Goal: Purchase product/service

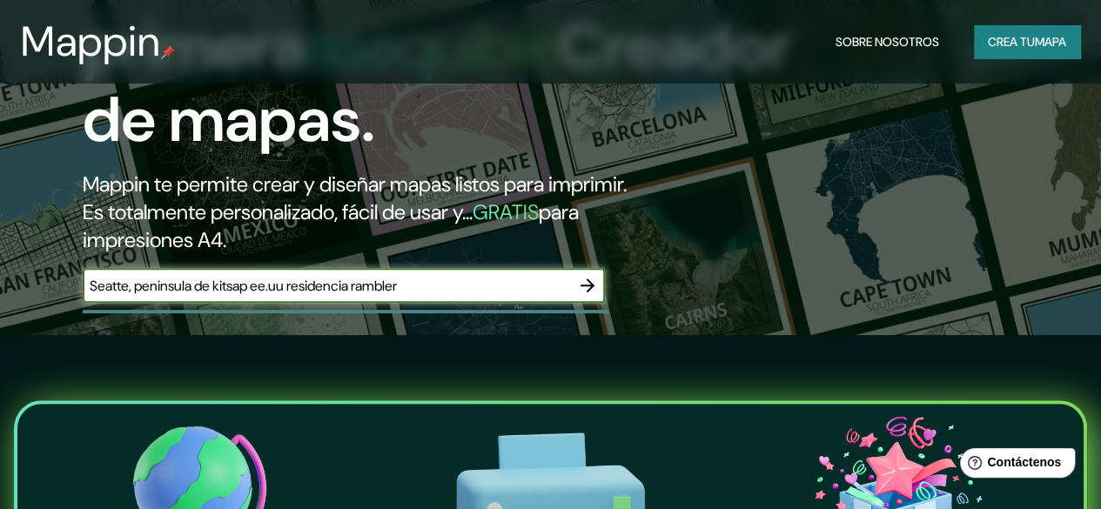
type input "Seatte, peninsula de kitsap ee.uu residencia rambler"
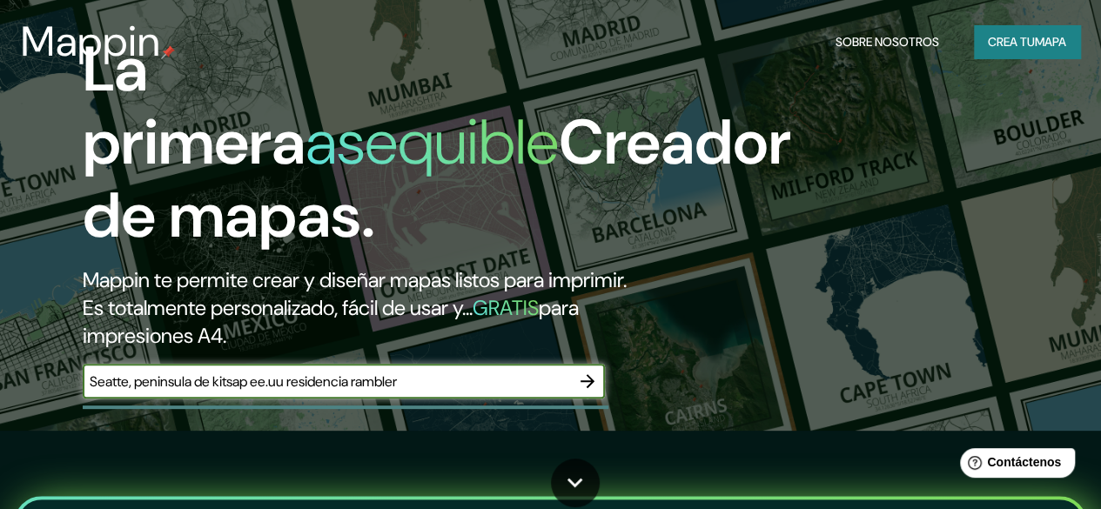
scroll to position [87, 0]
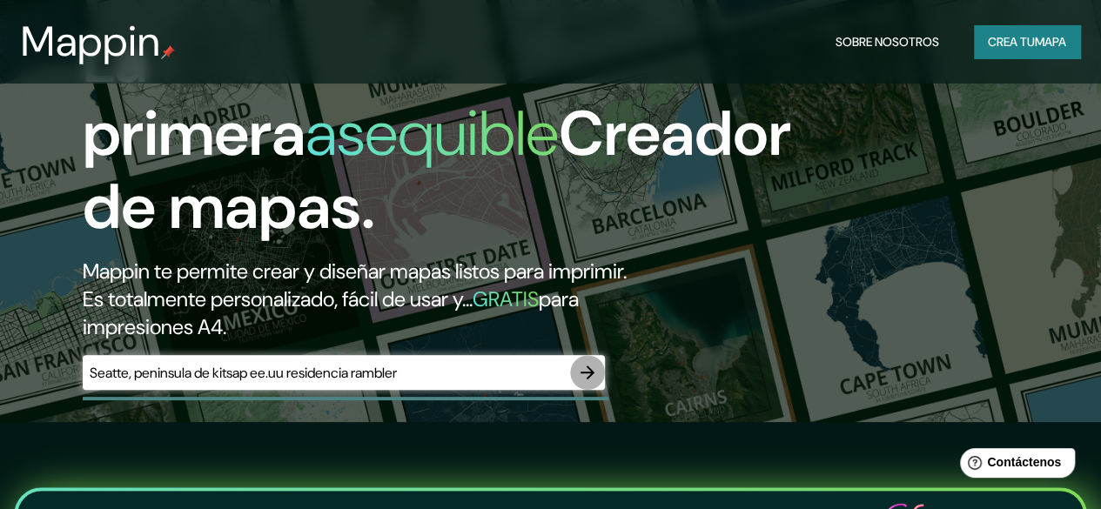
click at [593, 379] on icon "button" at bounding box center [587, 372] width 14 height 14
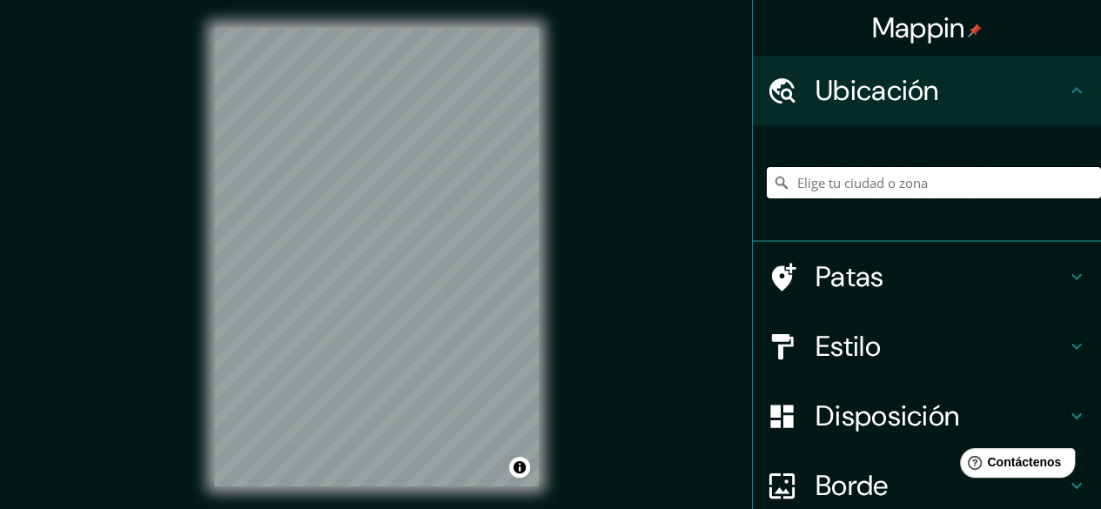
click at [863, 177] on input "Elige tu ciudad o zona" at bounding box center [933, 182] width 334 height 31
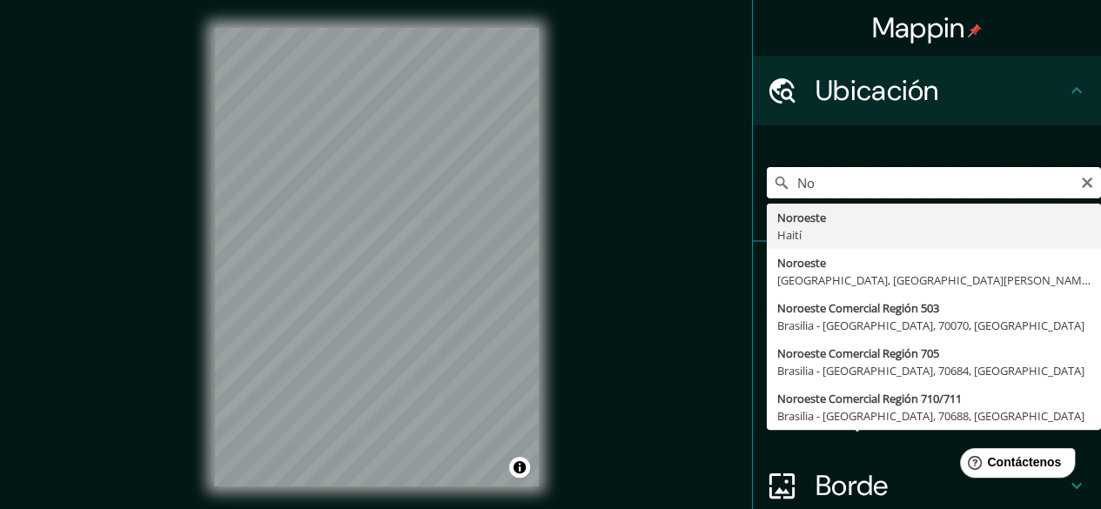
type input "N"
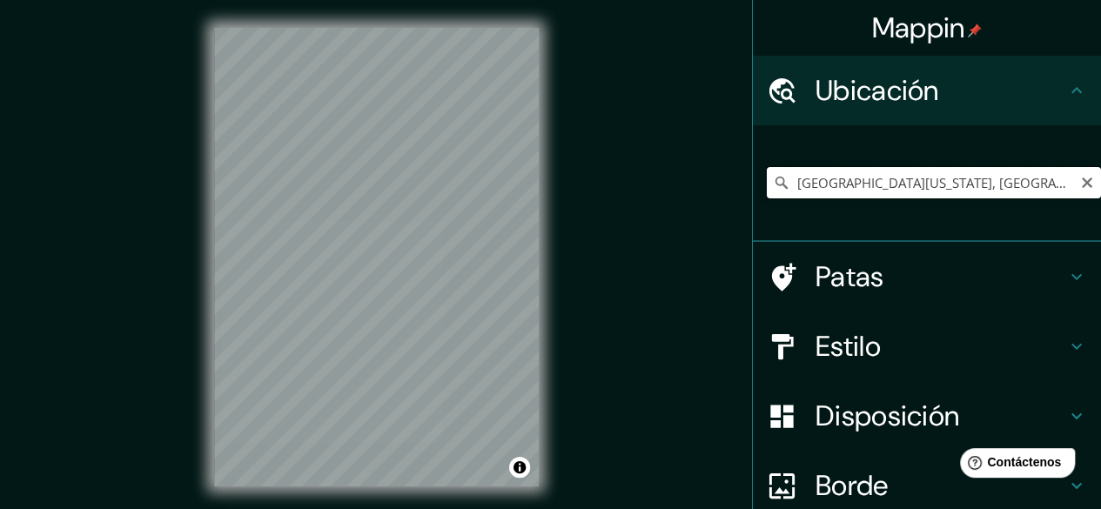
click at [1075, 190] on input "[GEOGRAPHIC_DATA][US_STATE], [GEOGRAPHIC_DATA]" at bounding box center [933, 182] width 334 height 31
click at [1047, 184] on input "[GEOGRAPHIC_DATA][US_STATE], [GEOGRAPHIC_DATA]" at bounding box center [933, 182] width 334 height 31
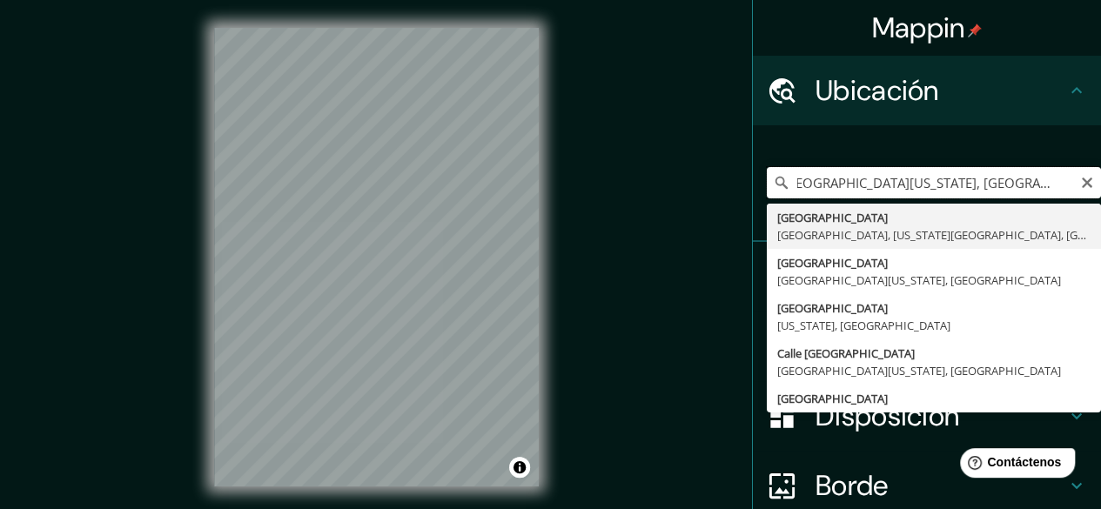
scroll to position [0, 23]
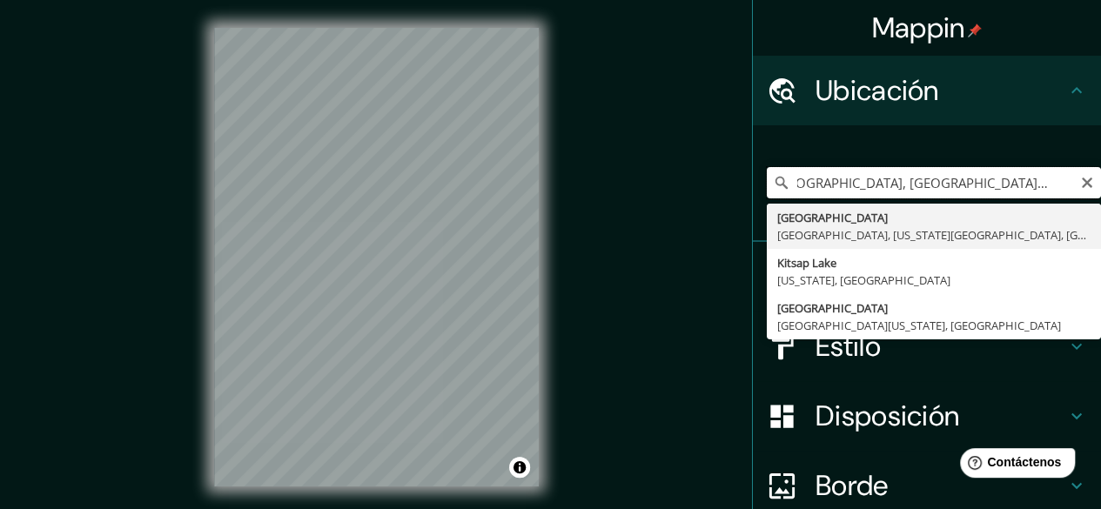
click at [1014, 178] on input "[GEOGRAPHIC_DATA], [GEOGRAPHIC_DATA], [US_STATE] [GEOGRAPHIC_DATA]" at bounding box center [933, 182] width 334 height 31
click at [1020, 178] on input "[GEOGRAPHIC_DATA], [GEOGRAPHIC_DATA], [US_STATE] [GEOGRAPHIC_DATA]" at bounding box center [933, 182] width 334 height 31
drag, startPoint x: 1010, startPoint y: 173, endPoint x: 1043, endPoint y: 183, distance: 34.4
click at [1043, 183] on input "[GEOGRAPHIC_DATA], [GEOGRAPHIC_DATA], [US_STATE] [GEOGRAPHIC_DATA]" at bounding box center [933, 182] width 334 height 31
click at [1030, 184] on input "[GEOGRAPHIC_DATA], [GEOGRAPHIC_DATA], [US_STATE] [GEOGRAPHIC_DATA]" at bounding box center [933, 182] width 334 height 31
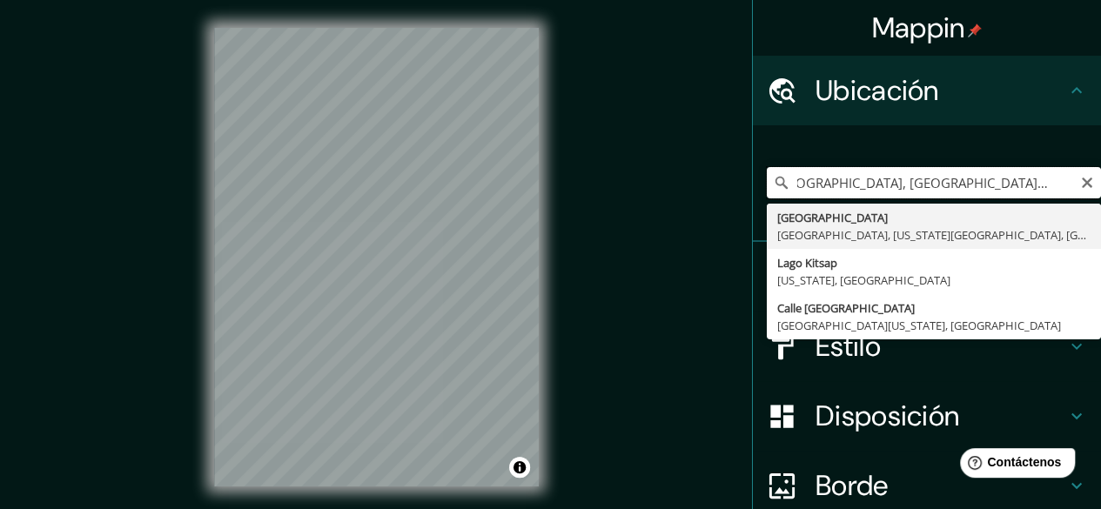
click at [1054, 184] on input "[GEOGRAPHIC_DATA], [GEOGRAPHIC_DATA], [US_STATE] [GEOGRAPHIC_DATA]" at bounding box center [933, 182] width 334 height 31
click at [1056, 184] on input "[GEOGRAPHIC_DATA], [GEOGRAPHIC_DATA], [US_STATE] [GEOGRAPHIC_DATA]" at bounding box center [933, 182] width 334 height 31
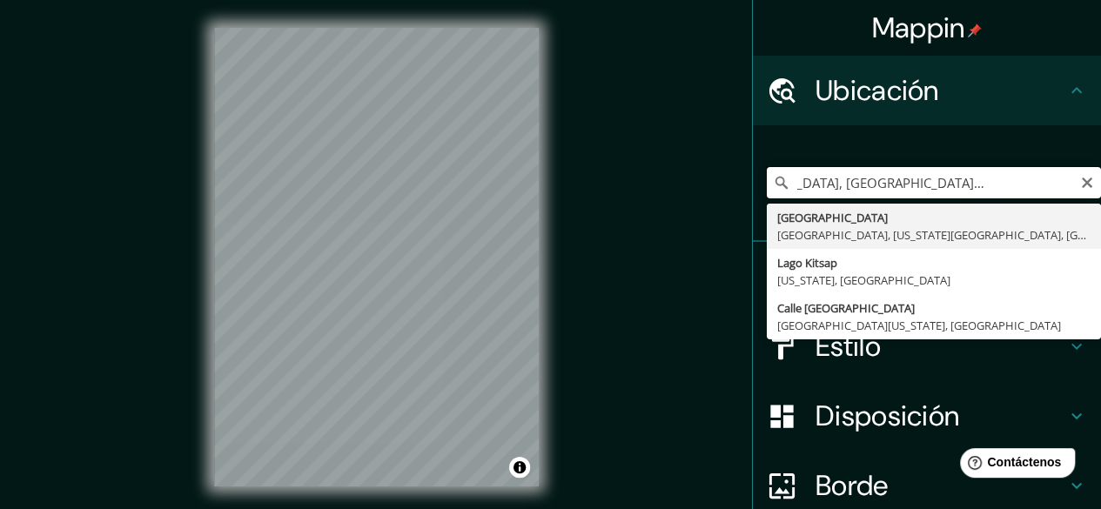
click at [1056, 184] on input "[GEOGRAPHIC_DATA], [GEOGRAPHIC_DATA], [US_STATE] [GEOGRAPHIC_DATA]" at bounding box center [933, 182] width 334 height 31
click at [1058, 185] on input "[GEOGRAPHIC_DATA], [GEOGRAPHIC_DATA], [US_STATE] [GEOGRAPHIC_DATA]" at bounding box center [933, 182] width 334 height 31
click at [1056, 185] on input "[GEOGRAPHIC_DATA], [GEOGRAPHIC_DATA], [US_STATE] [GEOGRAPHIC_DATA]" at bounding box center [933, 182] width 334 height 31
click at [1042, 182] on input "[GEOGRAPHIC_DATA], [GEOGRAPHIC_DATA], [US_STATE] [GEOGRAPHIC_DATA]" at bounding box center [933, 182] width 334 height 31
click at [1056, 185] on input "[GEOGRAPHIC_DATA], [GEOGRAPHIC_DATA], [US_STATE] [GEOGRAPHIC_DATA]" at bounding box center [933, 182] width 334 height 31
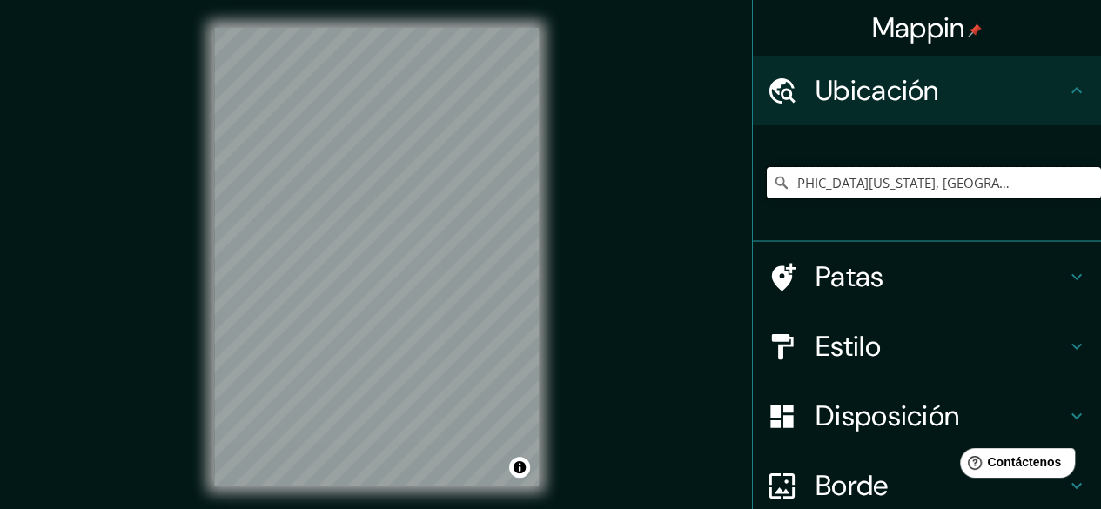
scroll to position [0, 0]
type input "[GEOGRAPHIC_DATA][US_STATE], [GEOGRAPHIC_DATA]"
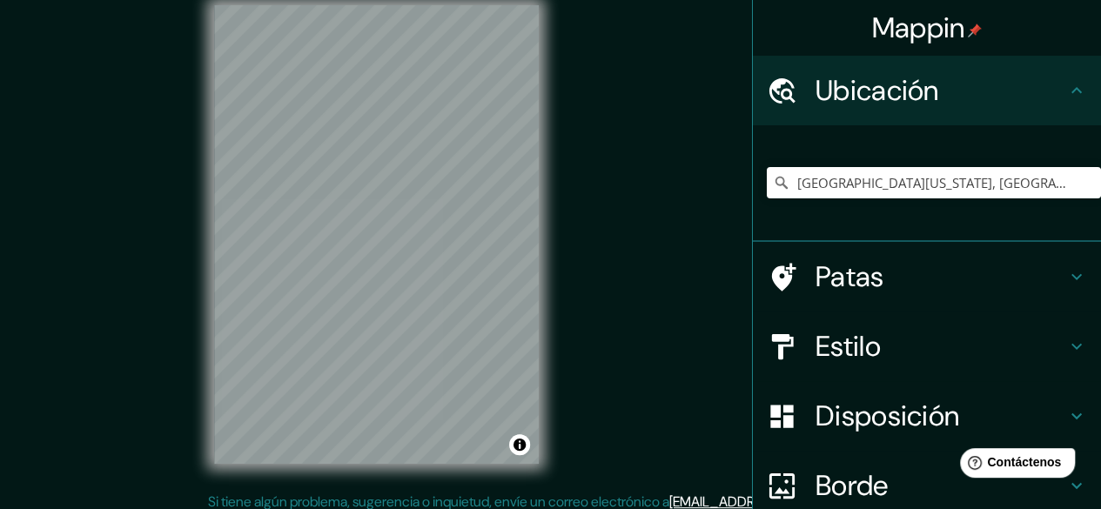
scroll to position [32, 0]
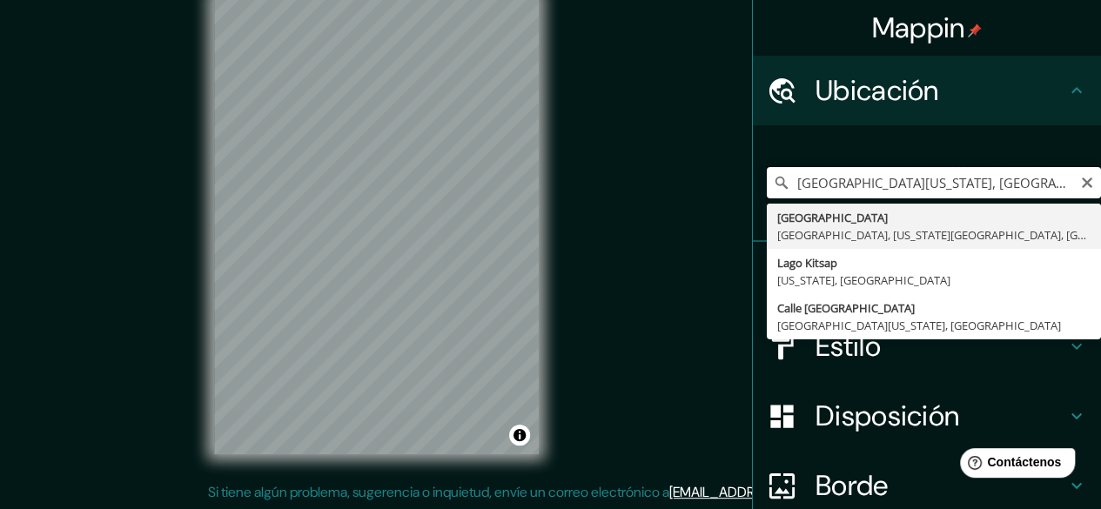
click at [860, 190] on input "[GEOGRAPHIC_DATA][US_STATE], [GEOGRAPHIC_DATA]" at bounding box center [933, 182] width 334 height 31
click at [1080, 182] on icon "Claro" at bounding box center [1087, 183] width 14 height 14
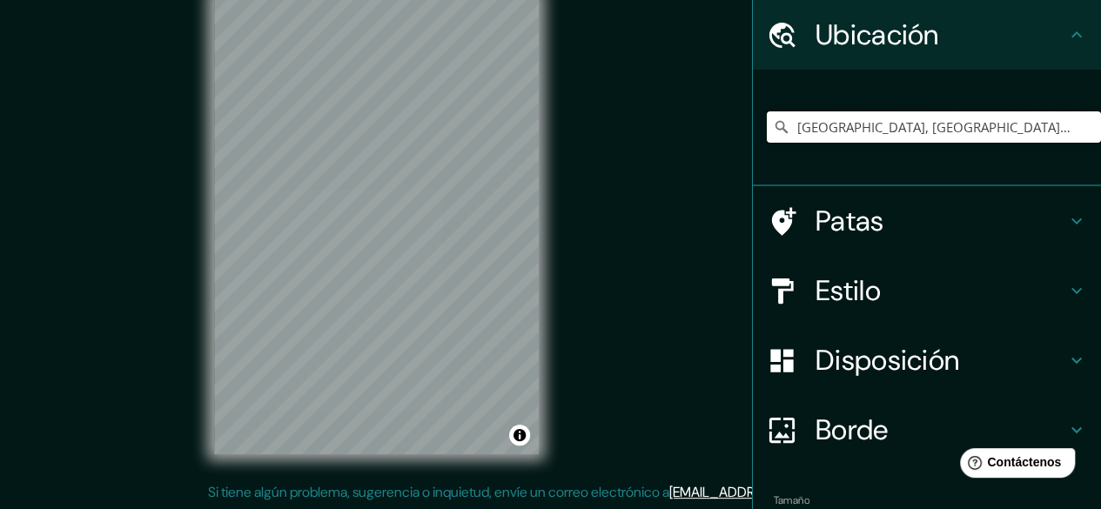
scroll to position [157, 0]
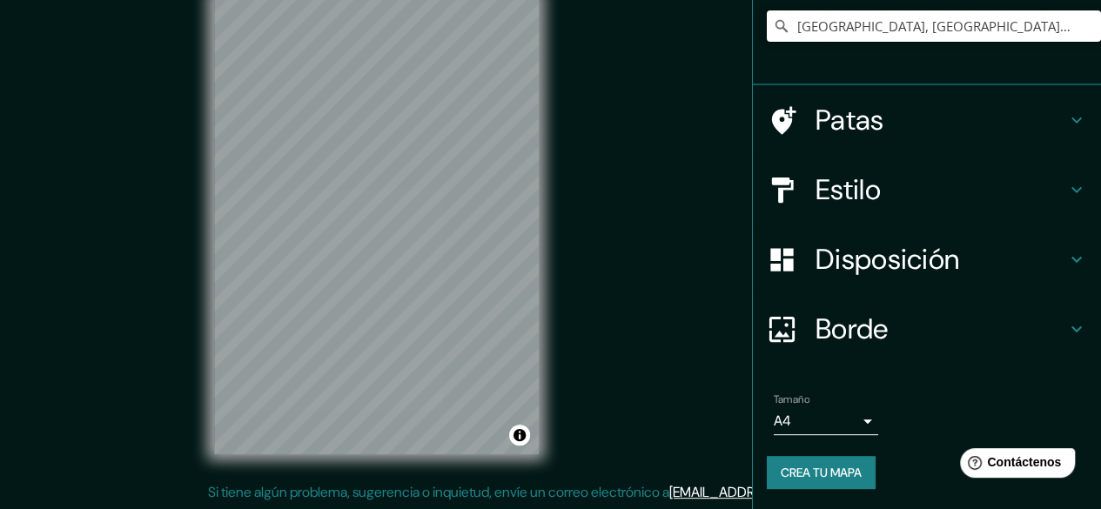
type input "[GEOGRAPHIC_DATA], [GEOGRAPHIC_DATA], [US_STATE], [GEOGRAPHIC_DATA]"
click at [832, 426] on body "Mappin [GEOGRAPHIC_DATA], [GEOGRAPHIC_DATA], [US_STATE], [GEOGRAPHIC_DATA] [GEO…" at bounding box center [550, 222] width 1101 height 509
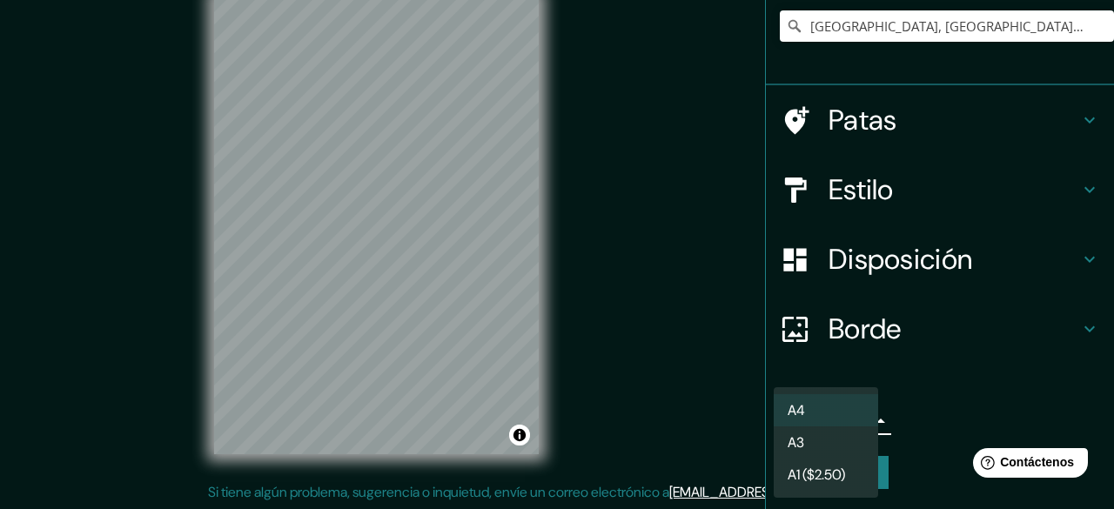
click at [947, 380] on div at bounding box center [557, 254] width 1114 height 509
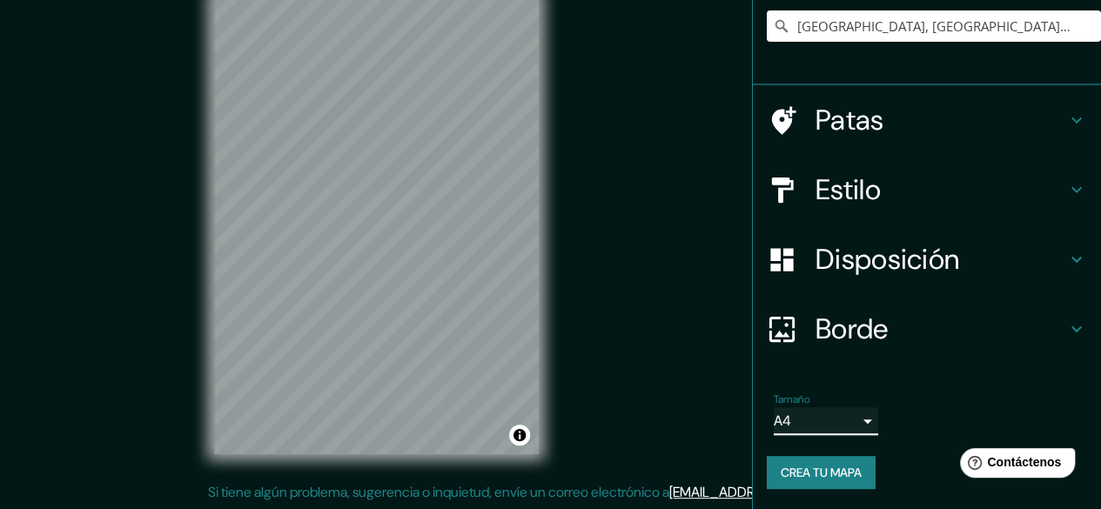
scroll to position [0, 0]
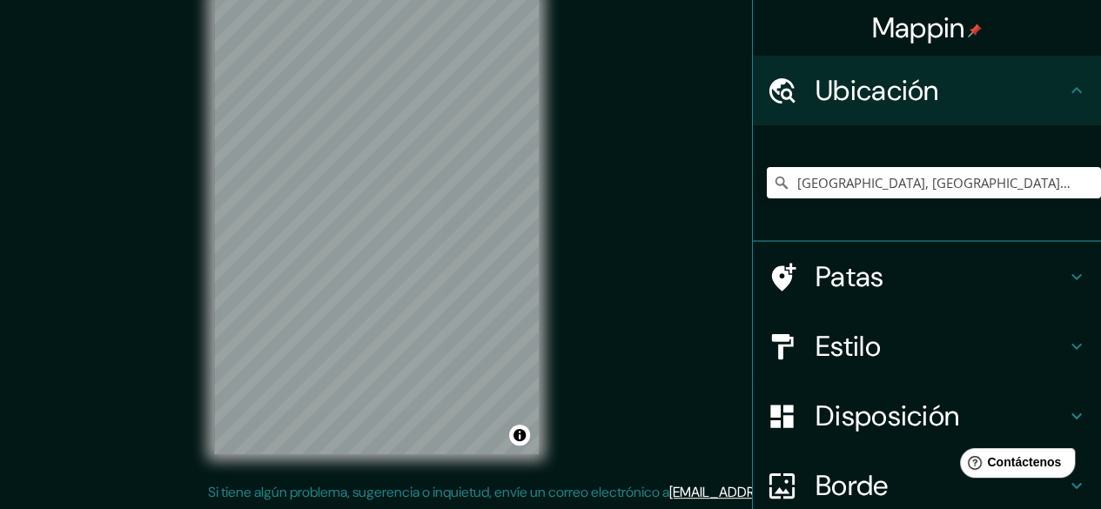
click at [822, 363] on font "Estilo" at bounding box center [847, 346] width 65 height 37
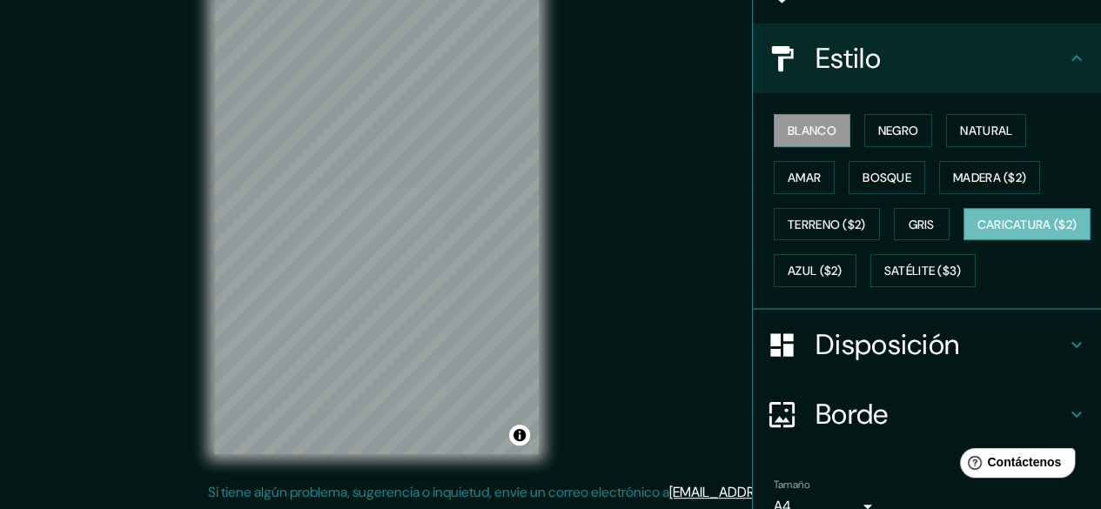
scroll to position [174, 0]
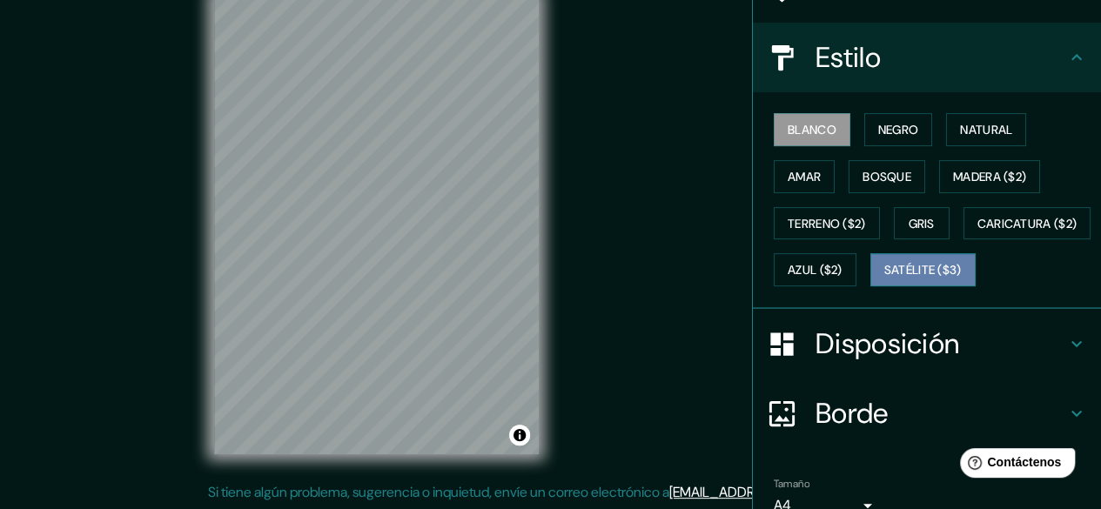
click at [870, 286] on button "Satélite ($3)" at bounding box center [922, 269] width 105 height 33
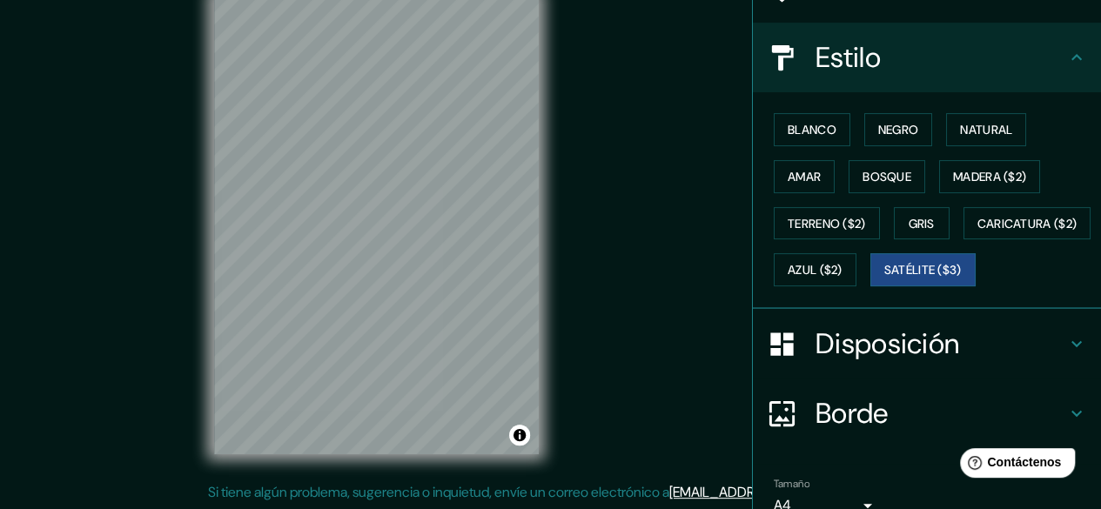
click at [636, 278] on div "Mappin [GEOGRAPHIC_DATA], [GEOGRAPHIC_DATA], [US_STATE], [GEOGRAPHIC_DATA] [GEO…" at bounding box center [550, 239] width 1101 height 542
click at [212, 218] on div "© Mapbox © OpenStreetMap Improve this map © Maxar" at bounding box center [376, 225] width 380 height 514
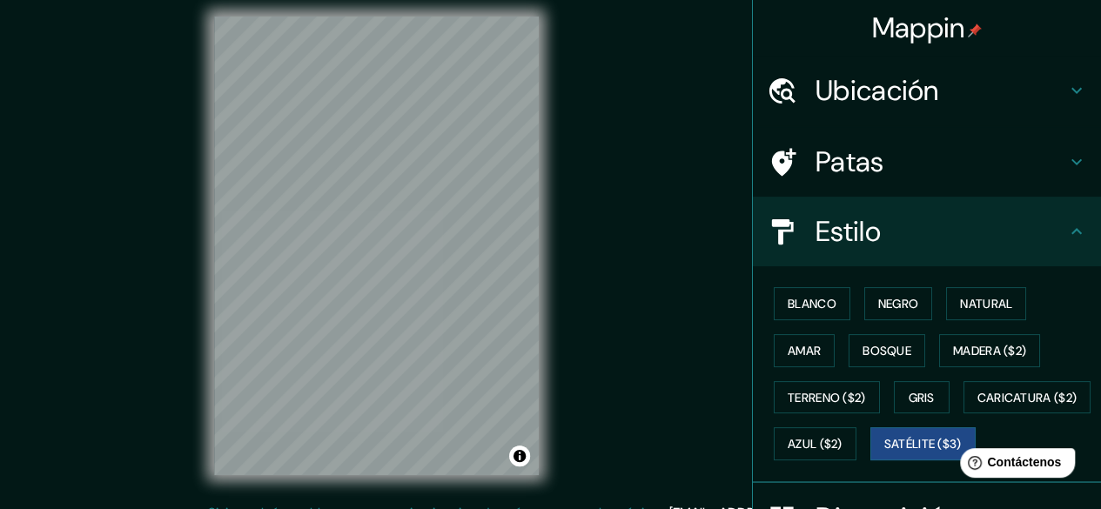
scroll to position [0, 0]
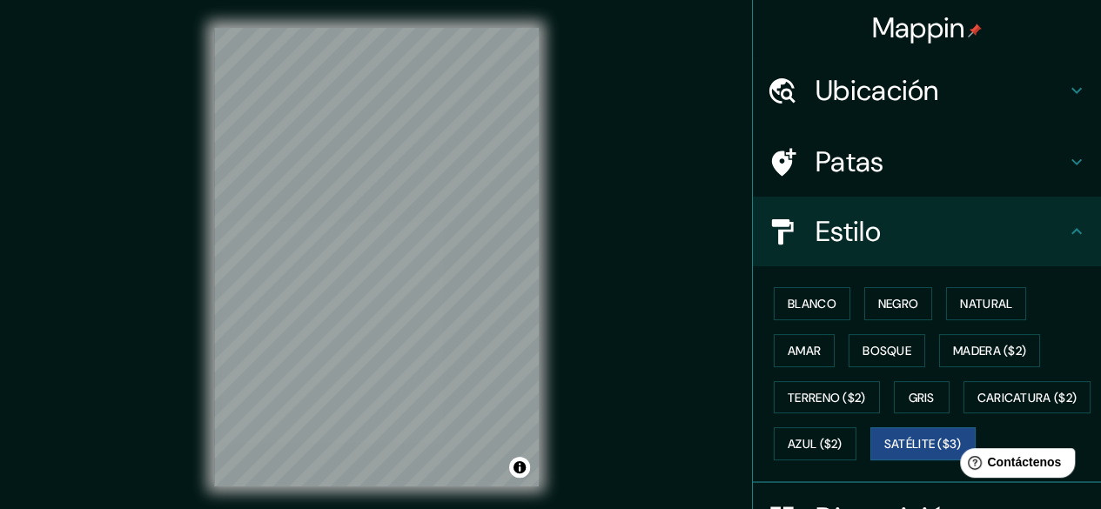
click at [901, 98] on font "Ubicación" at bounding box center [877, 90] width 124 height 37
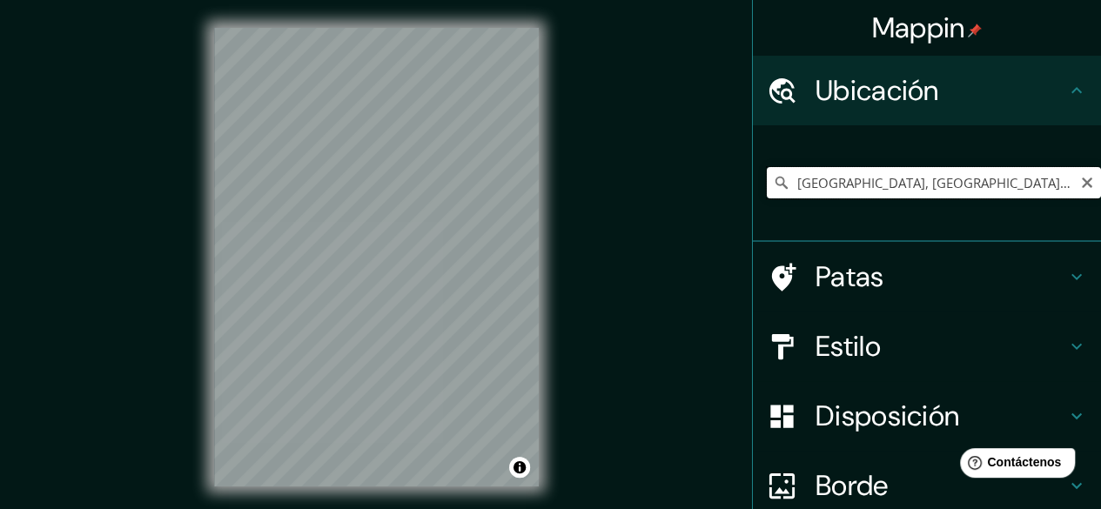
click at [908, 184] on input "[GEOGRAPHIC_DATA], [GEOGRAPHIC_DATA], [US_STATE], [GEOGRAPHIC_DATA]" at bounding box center [933, 182] width 334 height 31
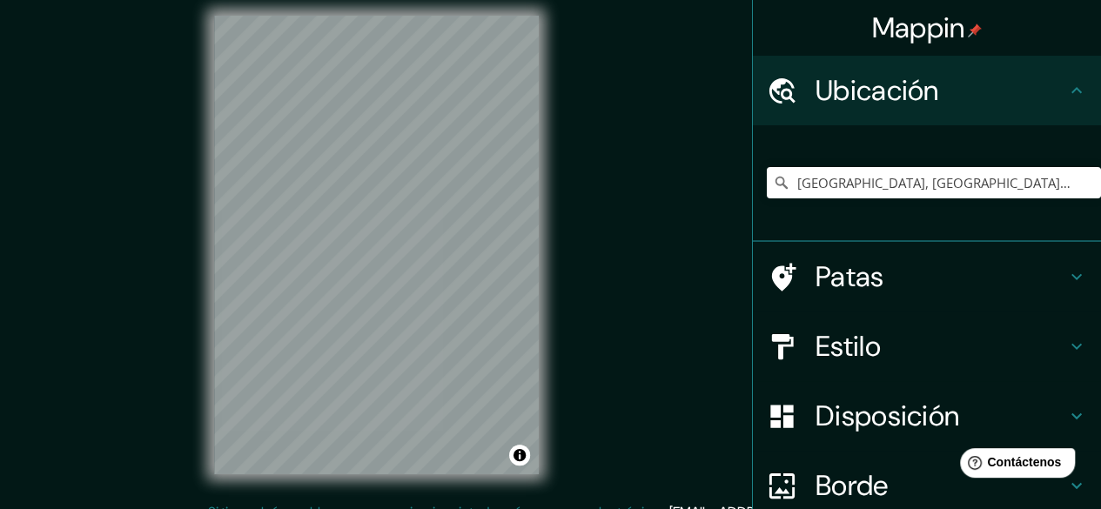
scroll to position [32, 0]
